Goal: Navigation & Orientation: Go to known website

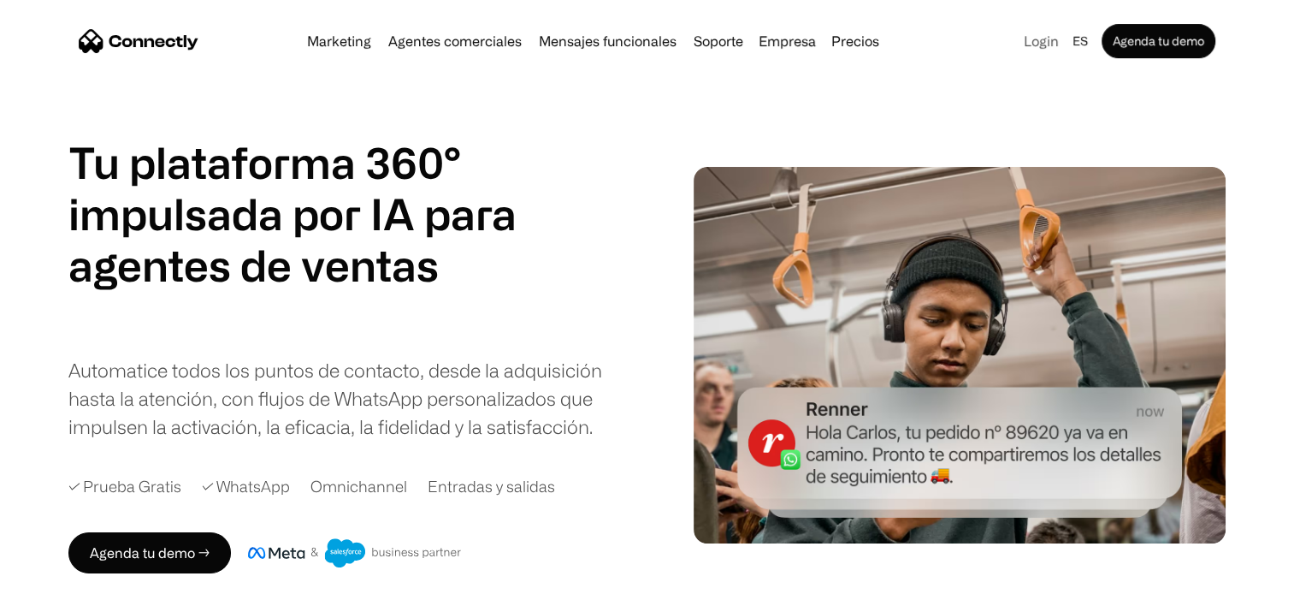
click at [1043, 49] on link "Login" at bounding box center [1041, 41] width 49 height 24
